Goal: Information Seeking & Learning: Check status

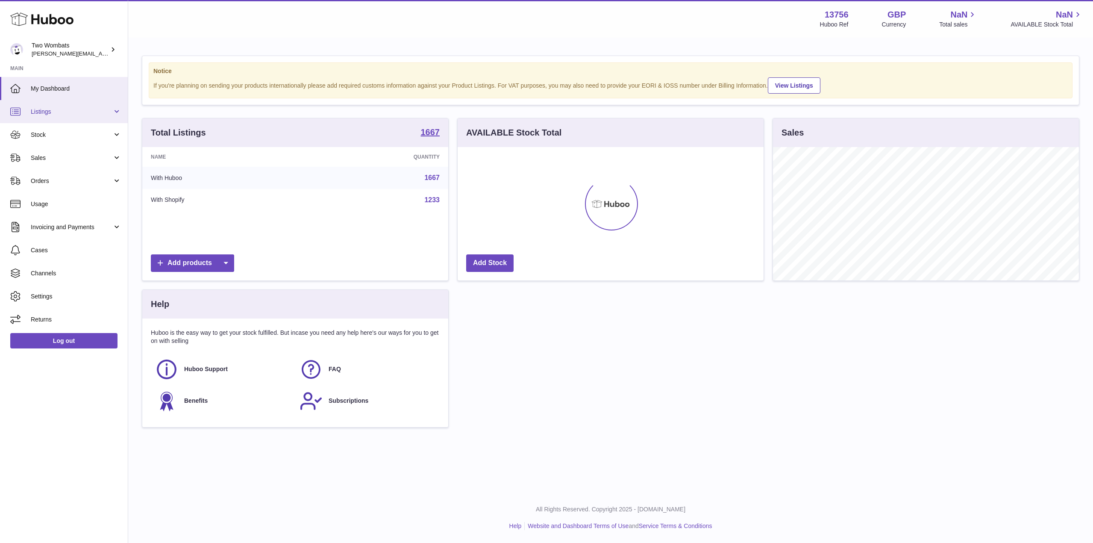
scroll to position [133, 306]
click at [119, 135] on link "Stock" at bounding box center [64, 134] width 128 height 23
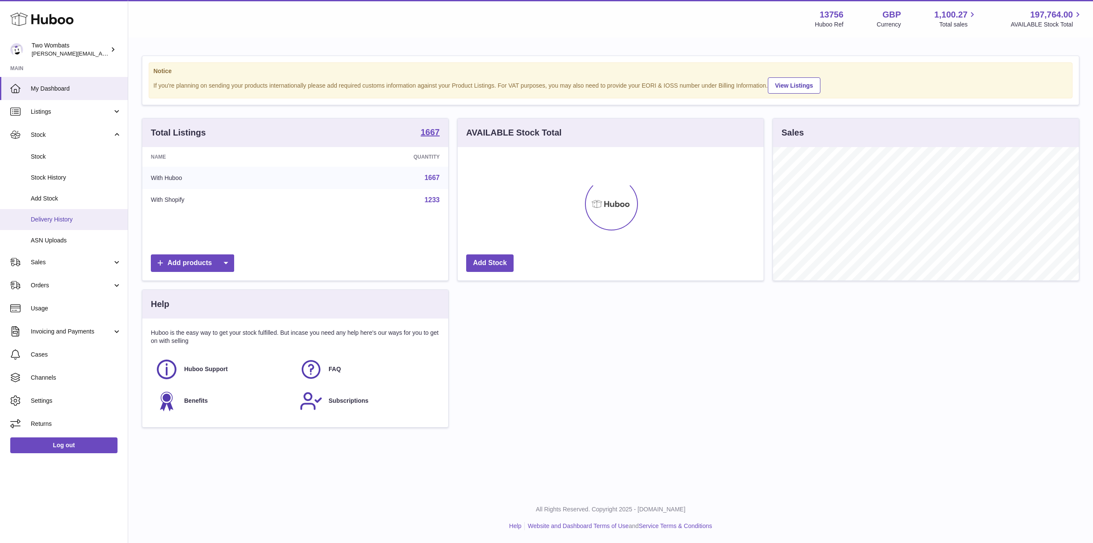
click at [96, 219] on span "Delivery History" at bounding box center [76, 219] width 91 height 8
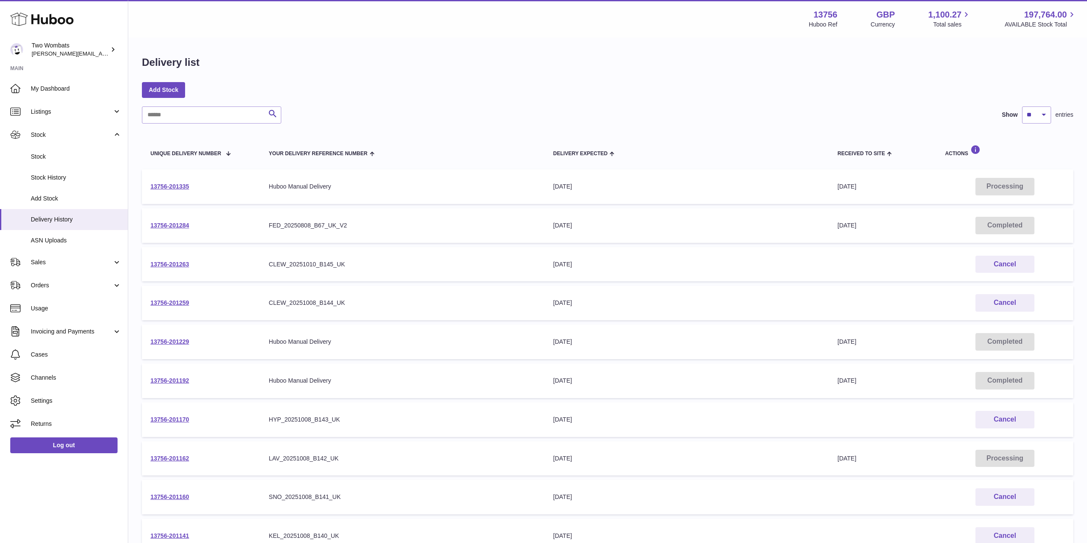
scroll to position [104, 0]
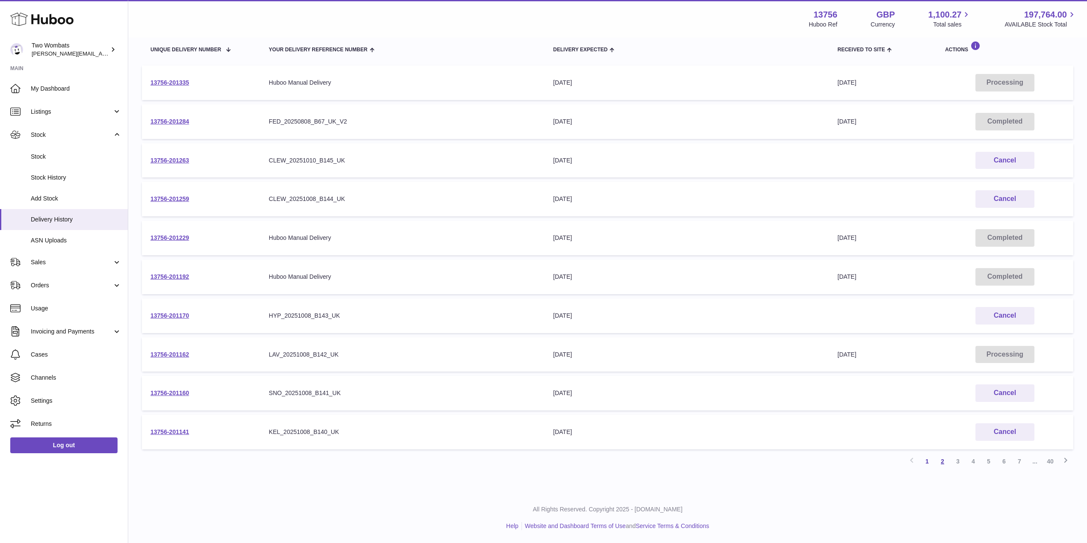
click at [943, 458] on link "2" at bounding box center [942, 460] width 15 height 15
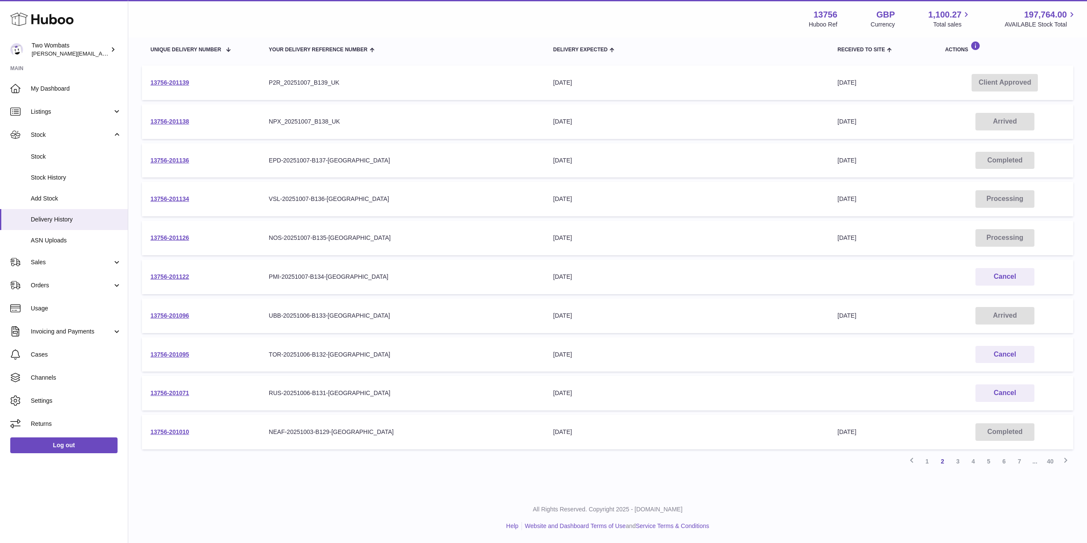
scroll to position [103, 0]
click at [957, 460] on link "3" at bounding box center [957, 461] width 15 height 15
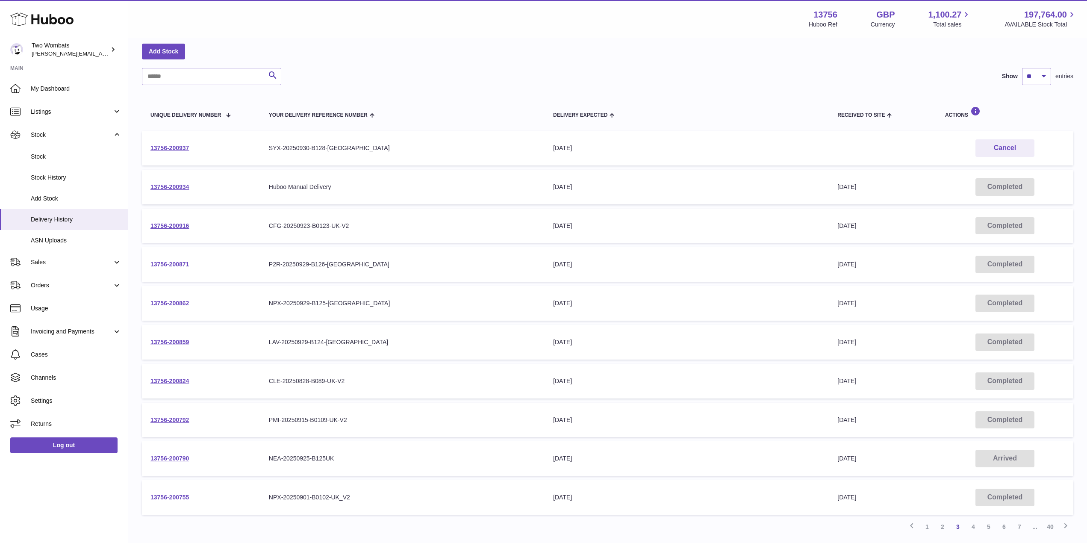
scroll to position [104, 0]
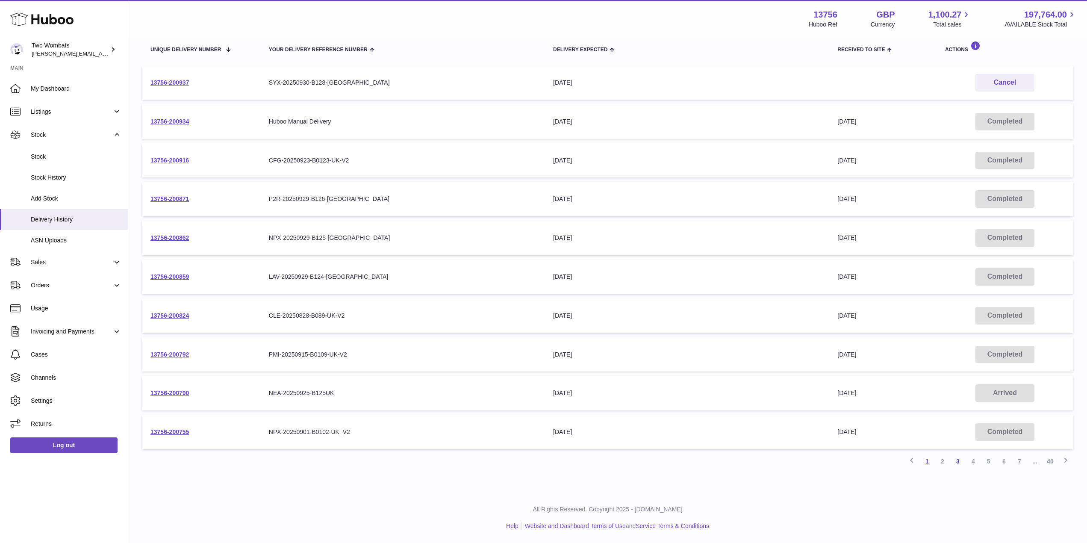
click at [928, 465] on link "1" at bounding box center [926, 460] width 15 height 15
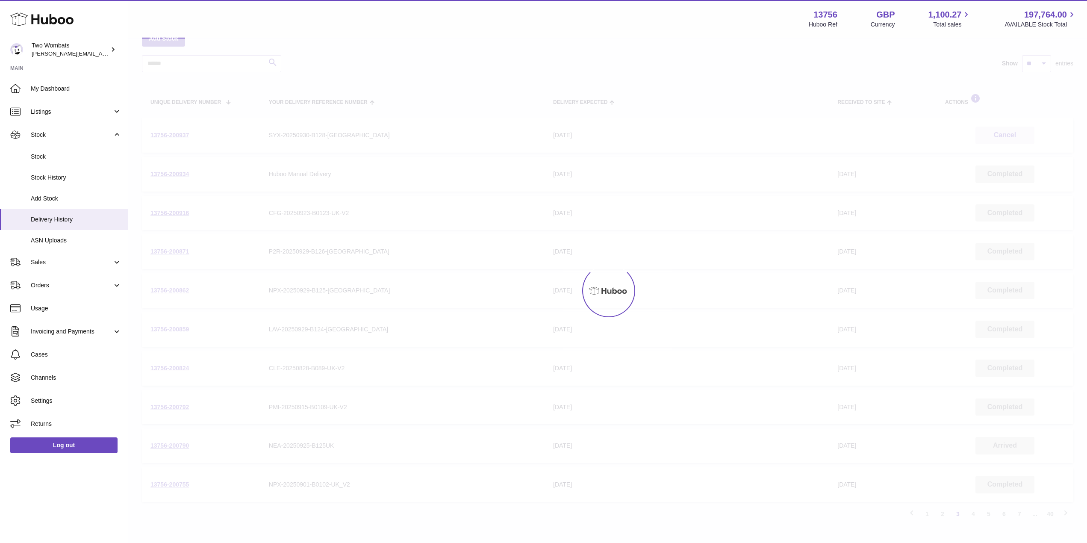
scroll to position [38, 0]
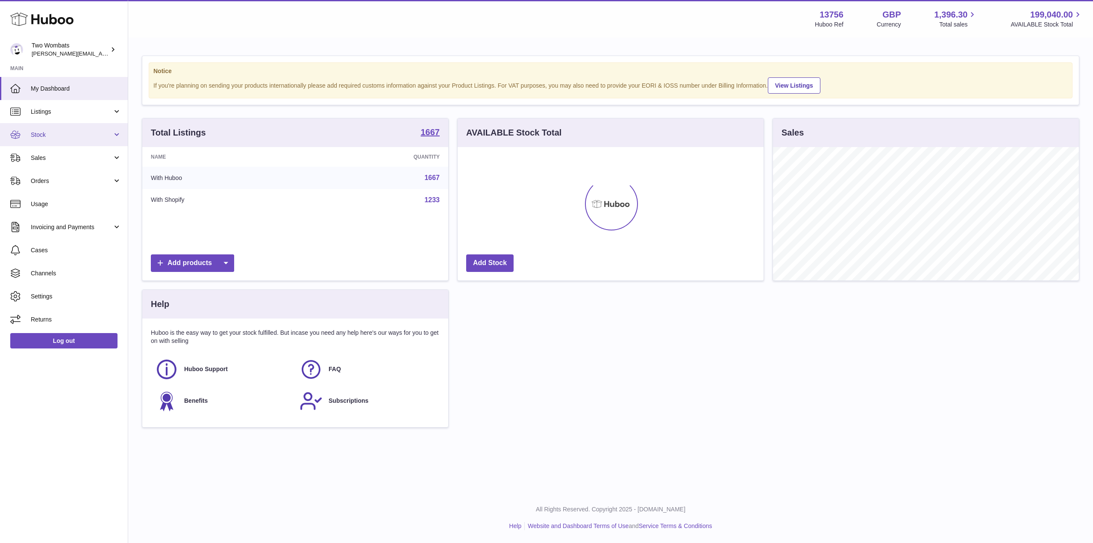
scroll to position [133, 306]
click at [121, 140] on link "Stock" at bounding box center [64, 134] width 128 height 23
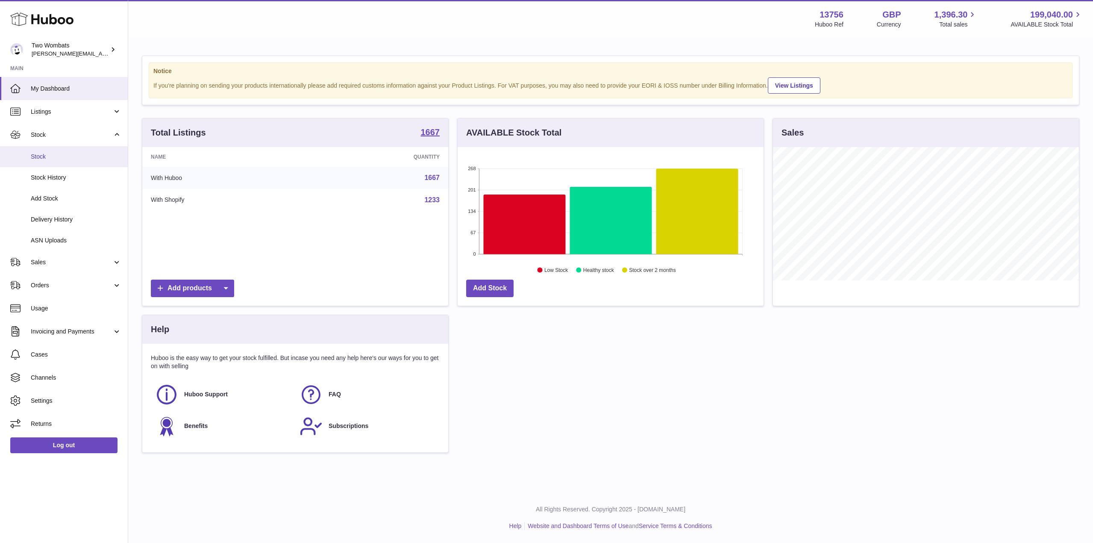
click at [74, 152] on link "Stock" at bounding box center [64, 156] width 128 height 21
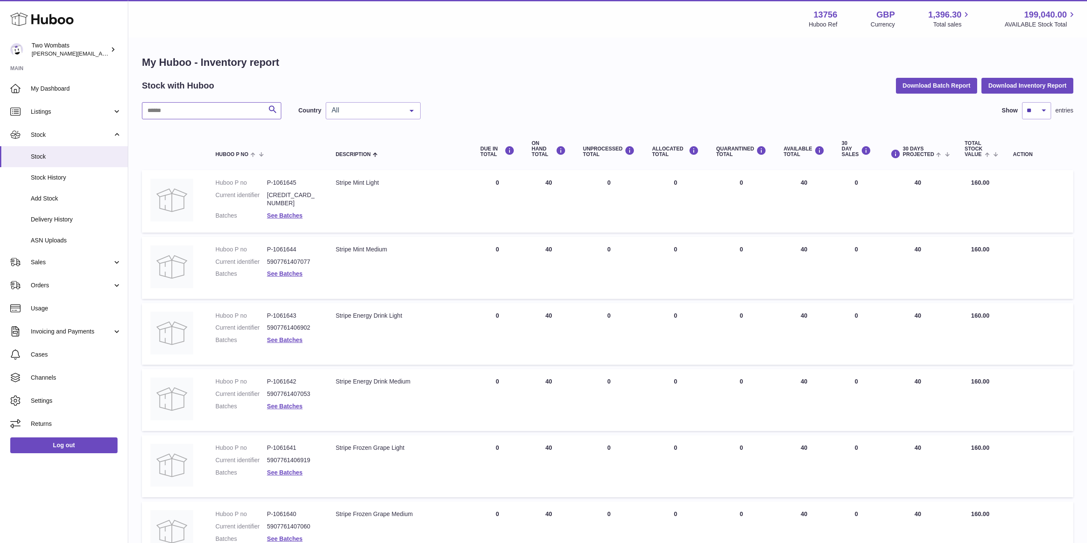
click at [209, 108] on input "text" at bounding box center [211, 110] width 139 height 17
paste input "*******"
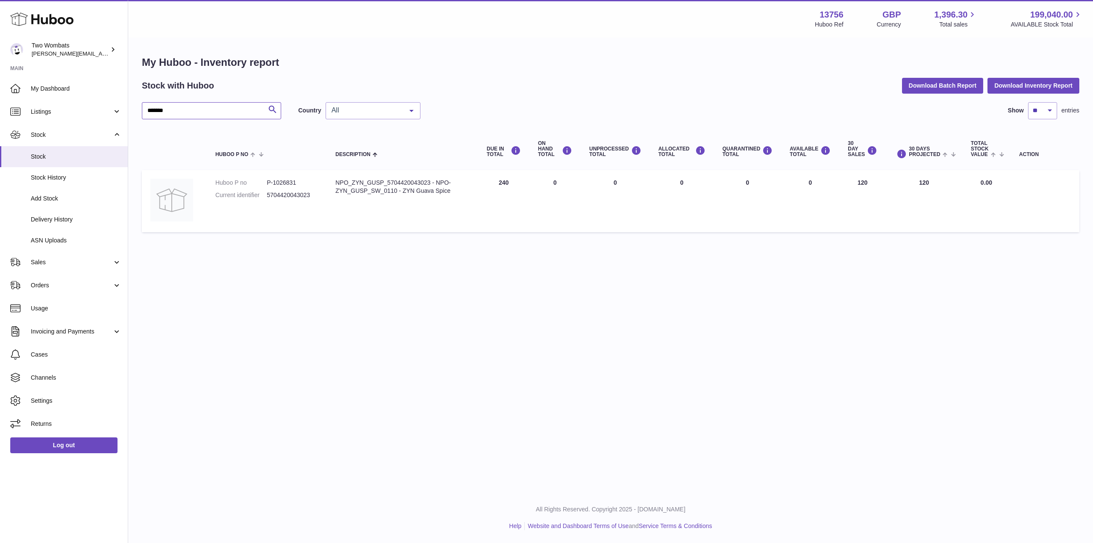
drag, startPoint x: 211, startPoint y: 115, endPoint x: 131, endPoint y: 104, distance: 80.6
click at [131, 104] on div "My Huboo - Inventory report Stock with Huboo Download Batch Report Download Inv…" at bounding box center [610, 145] width 965 height 215
paste input "text"
drag, startPoint x: 189, startPoint y: 108, endPoint x: 99, endPoint y: 113, distance: 90.7
click at [99, 113] on div "Huboo Two Wombats philip.carroll@twowombats.com Main My Dashboard Listings Not …" at bounding box center [546, 271] width 1093 height 543
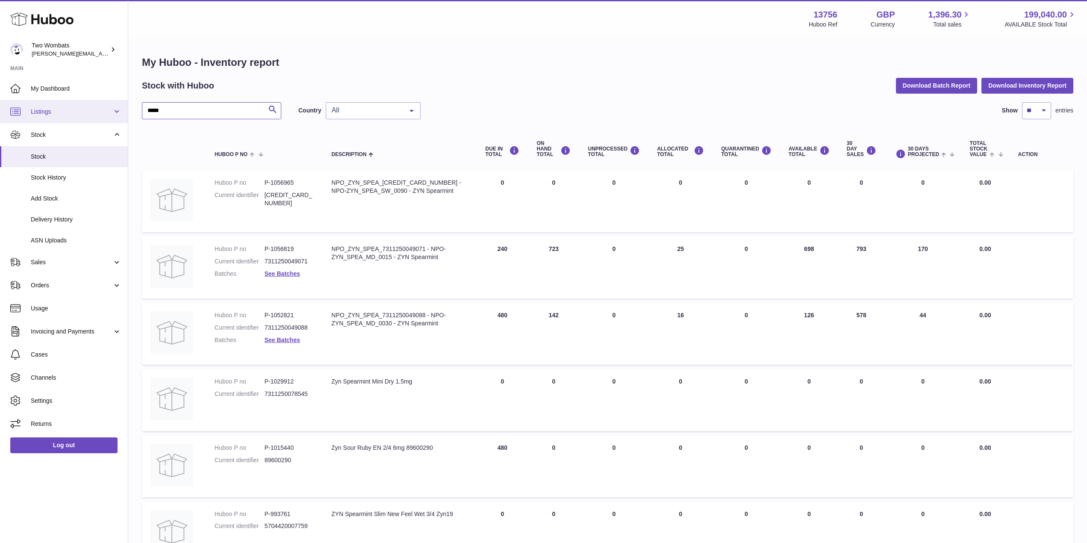
drag, startPoint x: 195, startPoint y: 109, endPoint x: 93, endPoint y: 109, distance: 102.1
click at [93, 109] on div "Huboo Two Wombats philip.carroll@twowombats.com Main My Dashboard Listings Not …" at bounding box center [543, 416] width 1087 height 833
paste input "**"
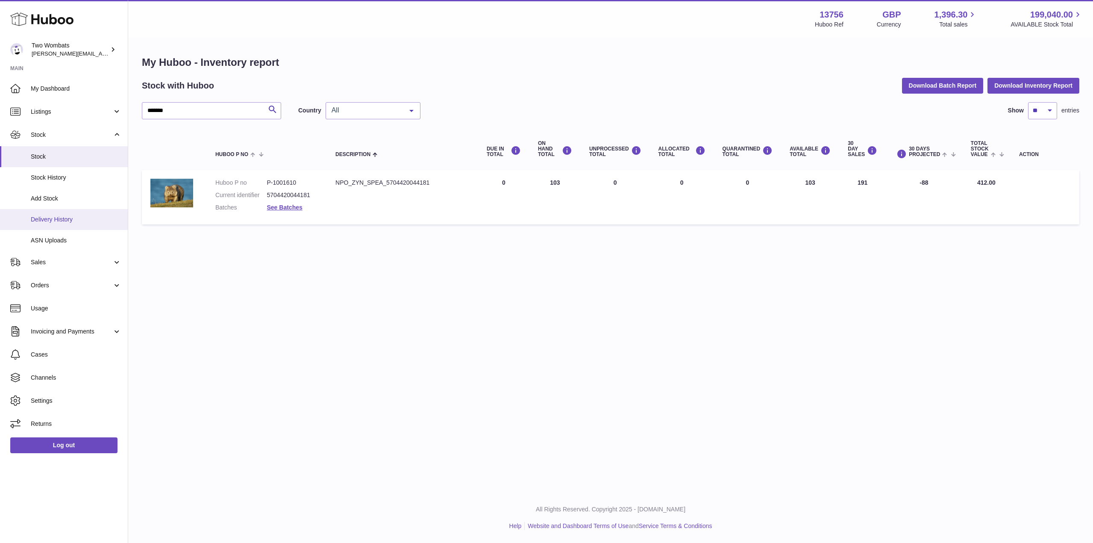
drag, startPoint x: 276, startPoint y: 295, endPoint x: 21, endPoint y: 210, distance: 268.3
click at [276, 295] on div "Menu Huboo 13756 Huboo Ref GBP Currency 1,396.30 Total sales 199,040.00 AVAILAB…" at bounding box center [610, 246] width 965 height 492
drag, startPoint x: 174, startPoint y: 114, endPoint x: 123, endPoint y: 113, distance: 50.4
click at [123, 113] on div "Huboo Two Wombats philip.carroll@twowombats.com Main My Dashboard Listings Not …" at bounding box center [546, 271] width 1093 height 543
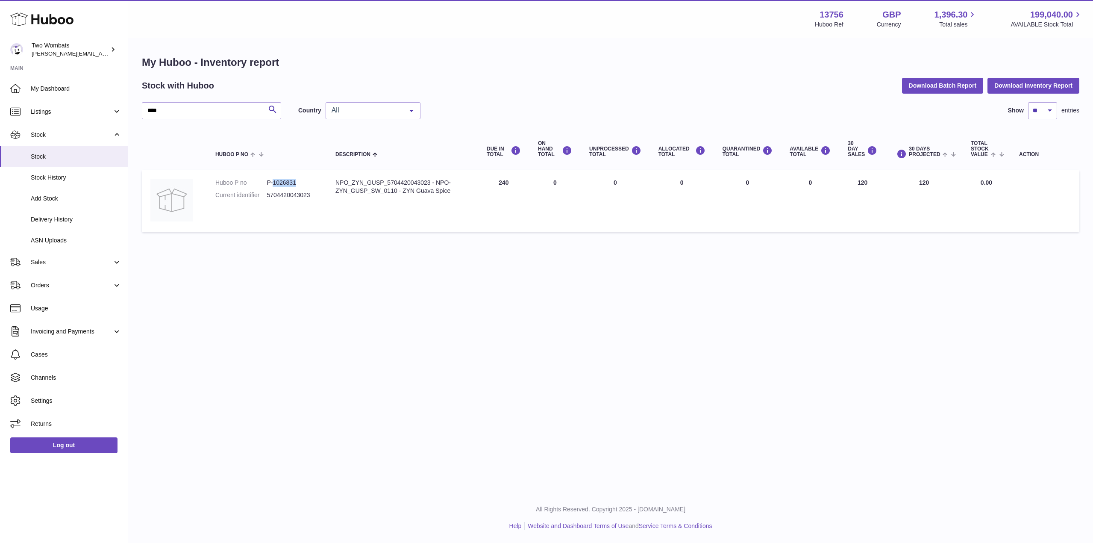
drag, startPoint x: 298, startPoint y: 182, endPoint x: 274, endPoint y: 183, distance: 23.9
click at [274, 183] on dd "P-1026831" at bounding box center [293, 183] width 52 height 8
copy dd "1026831"
drag, startPoint x: 429, startPoint y: 181, endPoint x: 335, endPoint y: 180, distance: 94.0
click at [335, 180] on div "NPO_ZYN_GUSP_5704420043023 - NPO-ZYN_GUSP_SW_0110 - ZYN Guava Spice" at bounding box center [402, 187] width 134 height 16
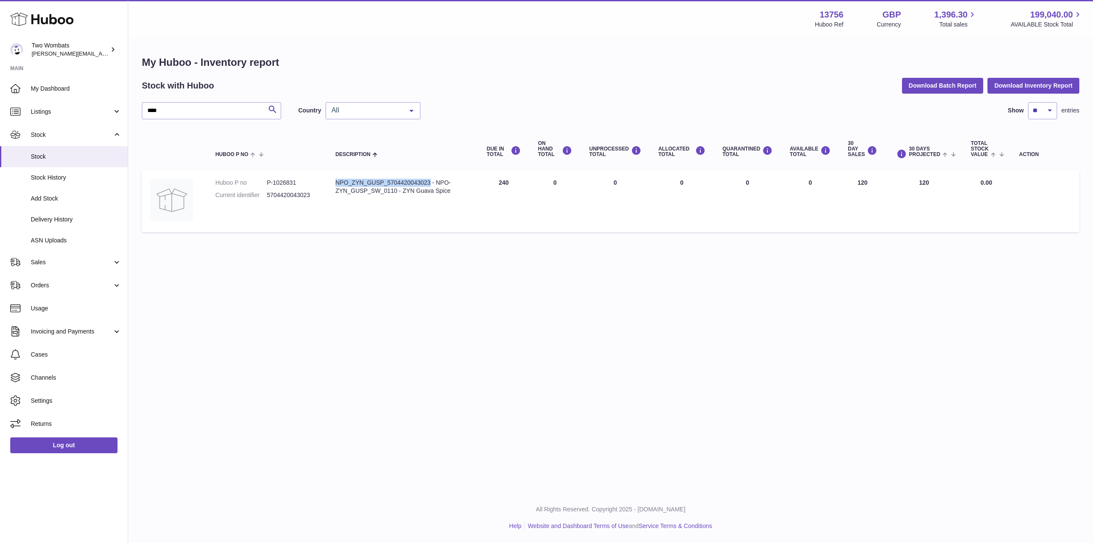
copy div "NPO_ZYN_GUSP_5704420043023"
drag, startPoint x: 397, startPoint y: 192, endPoint x: 437, endPoint y: 183, distance: 41.2
click at [437, 183] on div "NPO_ZYN_GUSP_5704420043023 - NPO-ZYN_GUSP_SW_0110 - ZYN Guava Spice" at bounding box center [402, 187] width 134 height 16
copy div "NPO-ZYN_GUSP_SW_0110"
drag, startPoint x: 171, startPoint y: 107, endPoint x: 118, endPoint y: 101, distance: 53.3
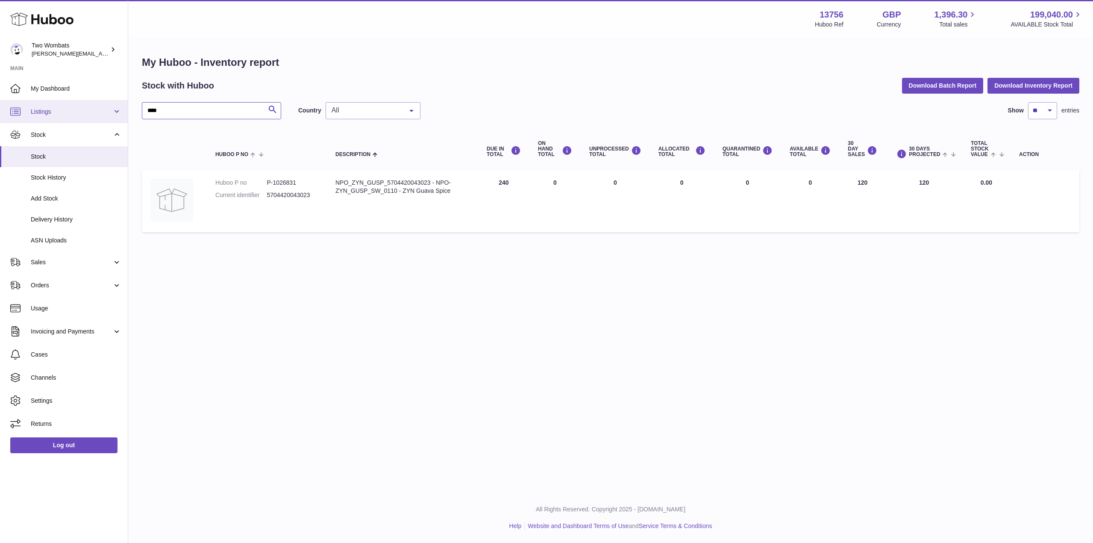
click at [118, 101] on div "Huboo Two Wombats philip.carroll@twowombats.com Main My Dashboard Listings Not …" at bounding box center [546, 271] width 1093 height 543
paste input "***"
click at [209, 109] on input "*******" at bounding box center [211, 110] width 139 height 17
type input "*******"
click at [194, 111] on input "*******" at bounding box center [211, 110] width 139 height 17
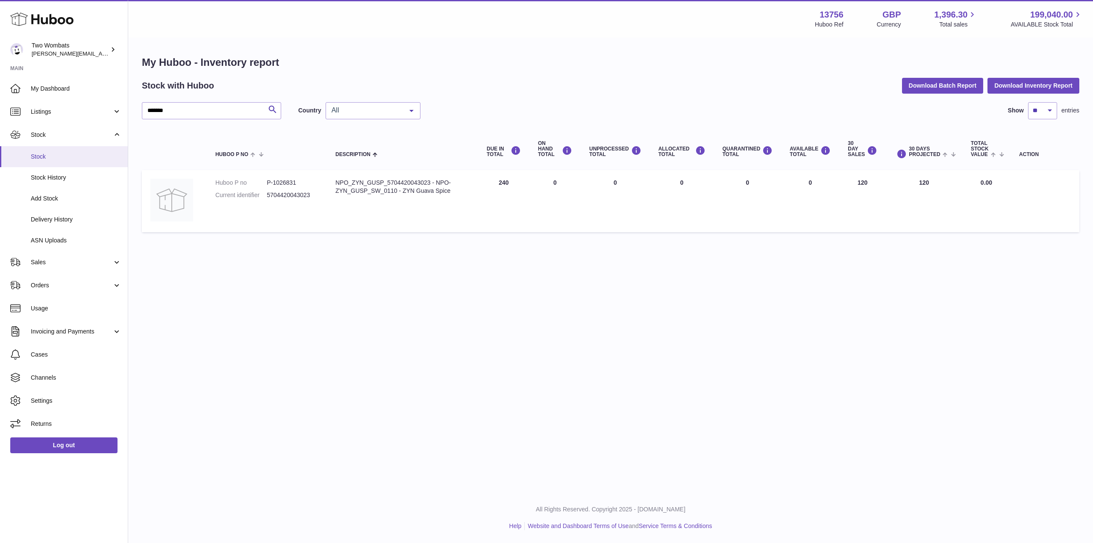
click at [51, 162] on link "Stock" at bounding box center [64, 156] width 128 height 21
click at [185, 108] on input "*******" at bounding box center [211, 110] width 139 height 17
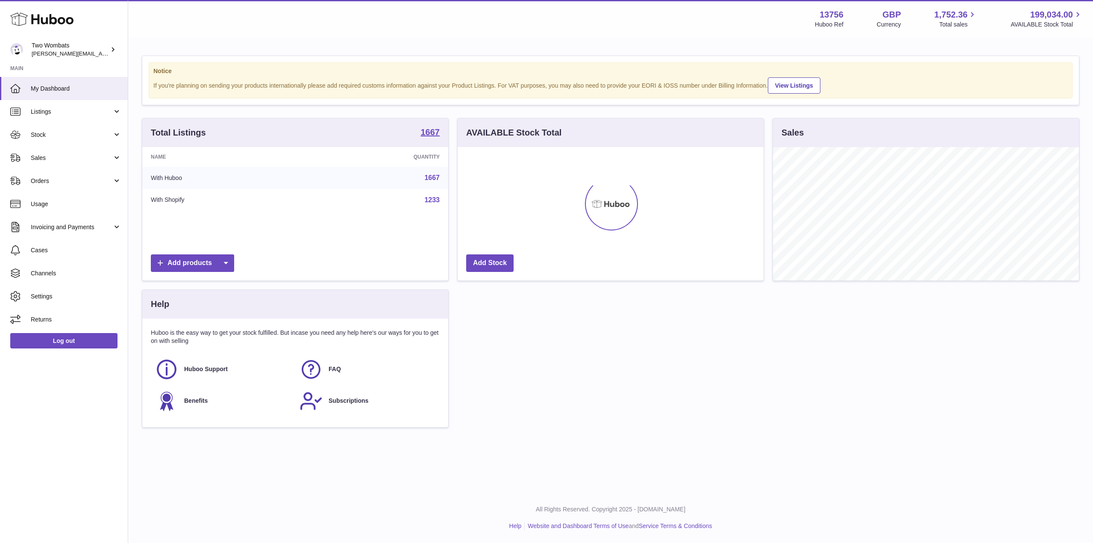
scroll to position [133, 306]
click at [118, 132] on link "Stock" at bounding box center [64, 134] width 128 height 23
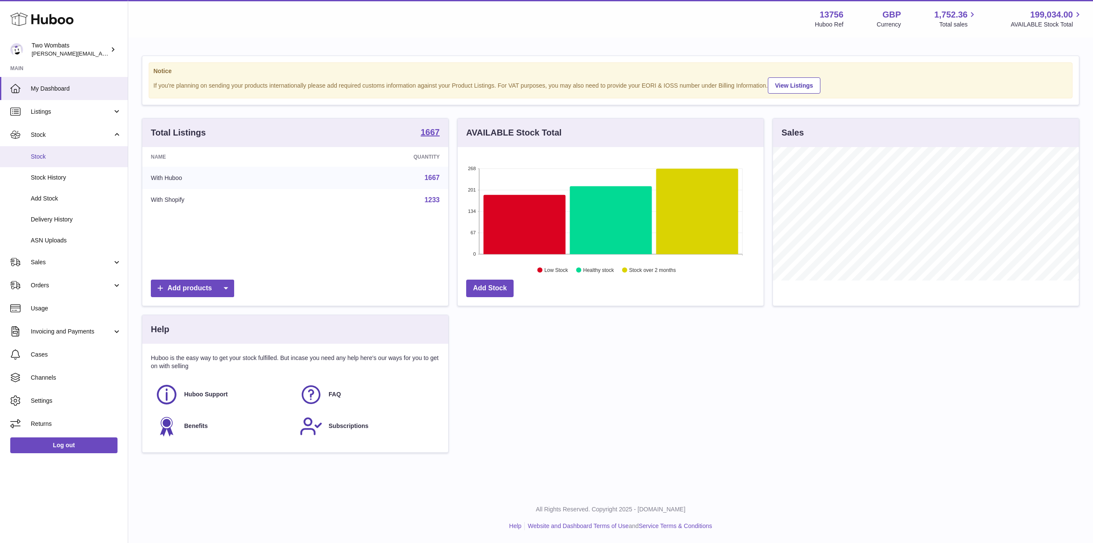
click at [73, 156] on span "Stock" at bounding box center [76, 157] width 91 height 8
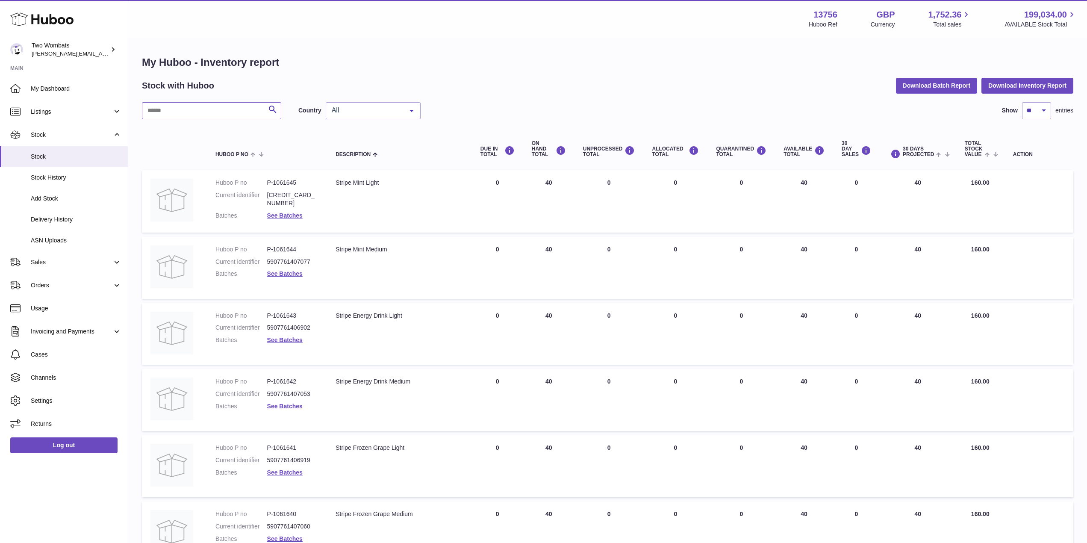
click at [215, 116] on input "text" at bounding box center [211, 110] width 139 height 17
paste input "*******"
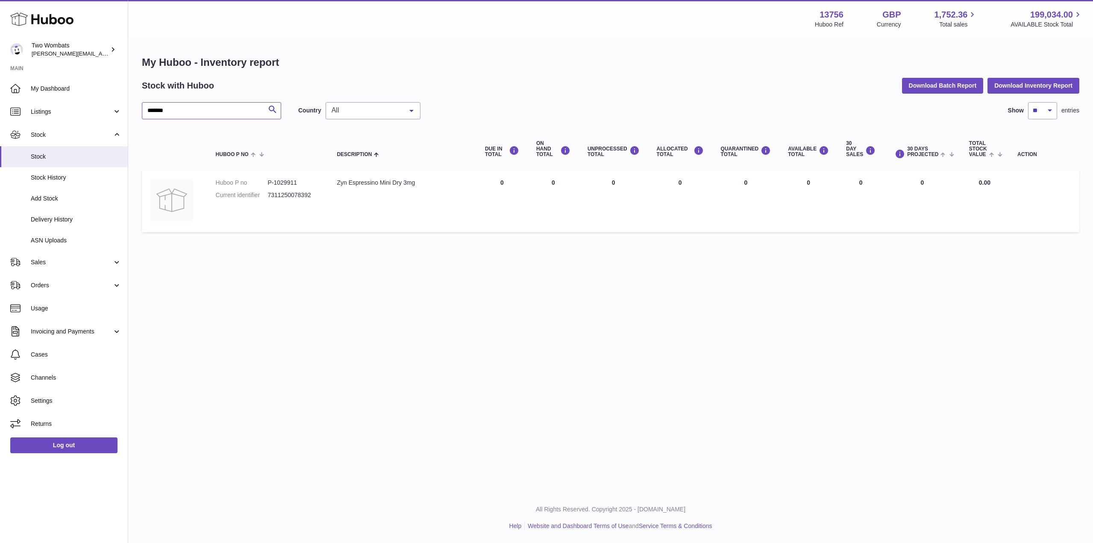
drag, startPoint x: 215, startPoint y: 116, endPoint x: 132, endPoint y: 116, distance: 82.1
click at [132, 116] on div "My Huboo - Inventory report Stock with Huboo Download Batch Report Download Inv…" at bounding box center [610, 145] width 965 height 215
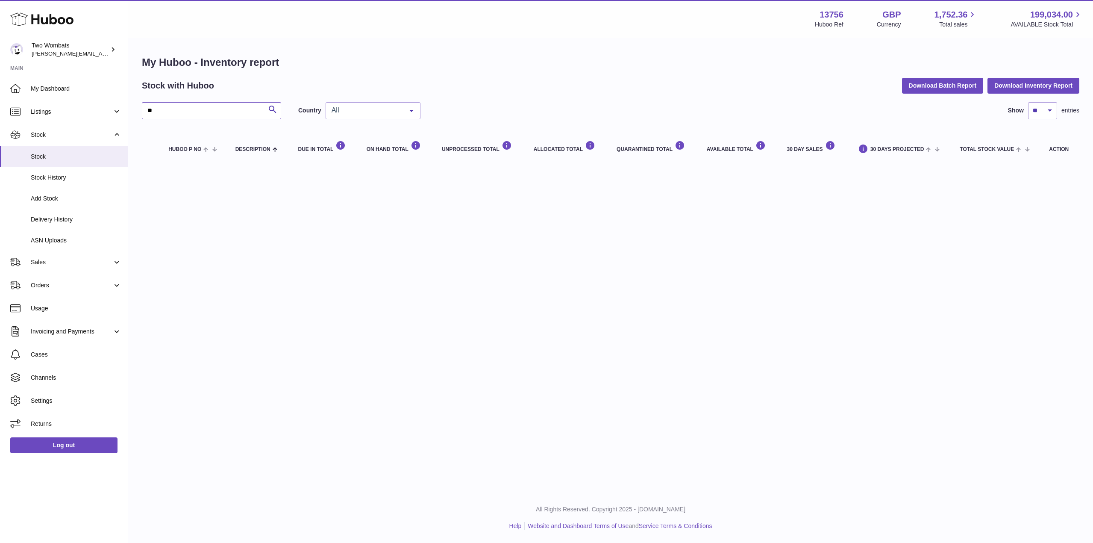
type input "*"
drag, startPoint x: 210, startPoint y: 108, endPoint x: 107, endPoint y: 115, distance: 103.2
click at [107, 115] on div "**********" at bounding box center [546, 271] width 1093 height 543
paste input "text"
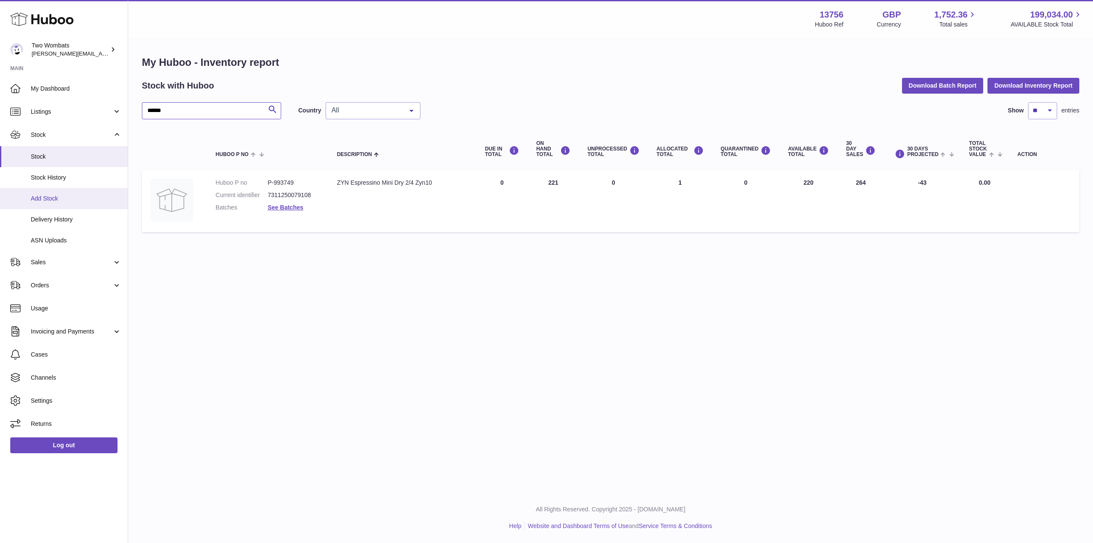
type input "******"
